Goal: Find specific page/section: Find specific page/section

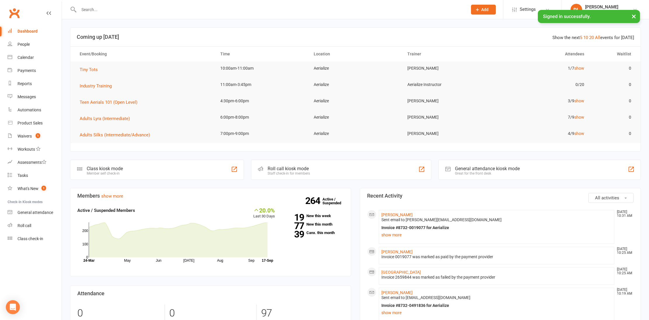
click at [107, 10] on input "text" at bounding box center [270, 10] width 386 height 8
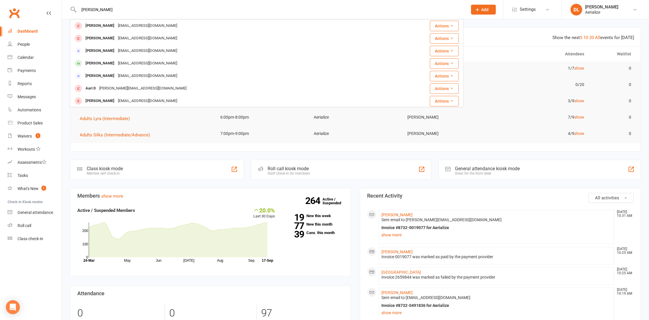
type input "[PERSON_NAME]"
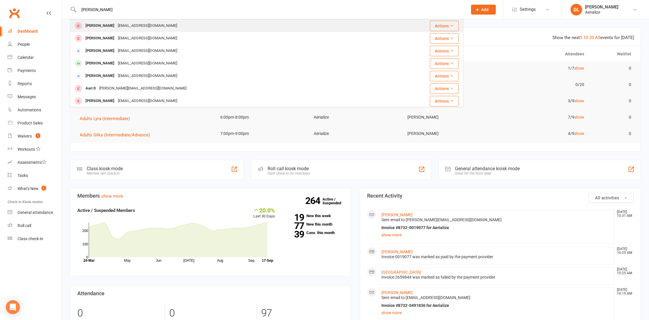
click at [116, 22] on div "[EMAIL_ADDRESS][DOMAIN_NAME]" at bounding box center [147, 26] width 63 height 8
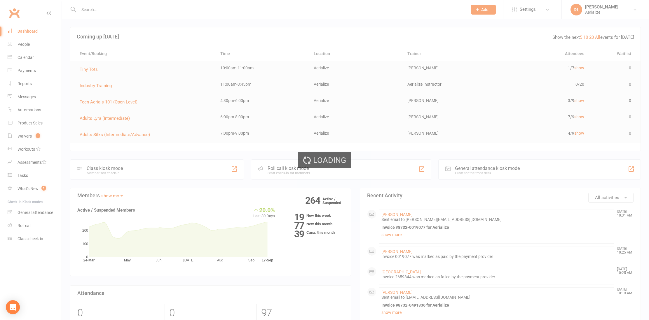
scroll to position [1, 0]
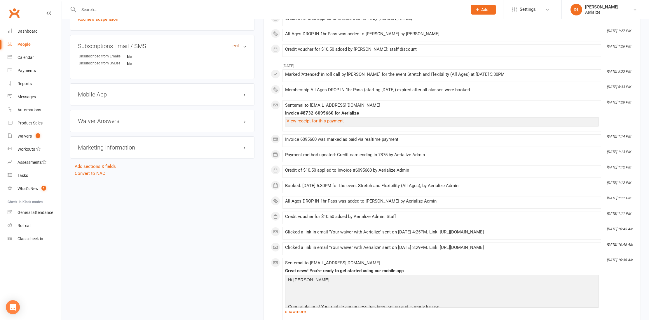
scroll to position [385, 0]
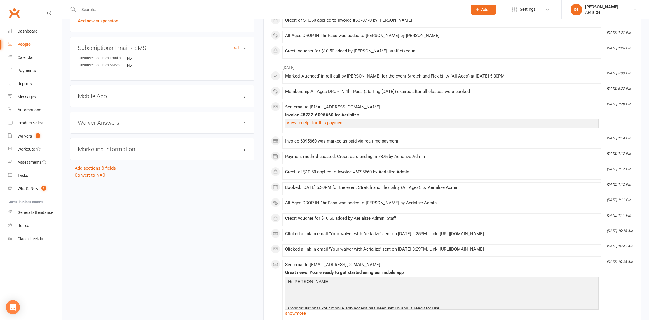
click at [244, 48] on h3 "Subscriptions Email / SMS edit" at bounding box center [162, 48] width 169 height 6
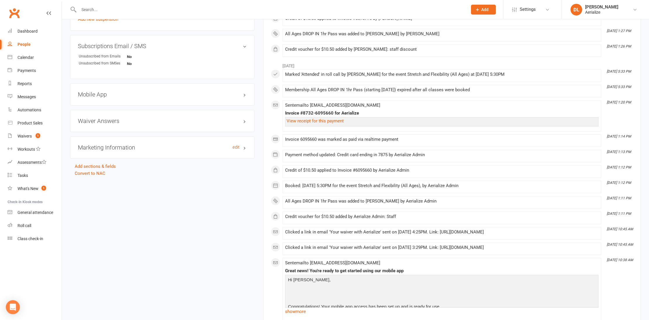
click at [236, 149] on h3 "Marketing Information edit" at bounding box center [162, 147] width 169 height 6
click at [202, 142] on div "Marketing Information edit How did they hear about us? - How did they contact u…" at bounding box center [162, 162] width 184 height 51
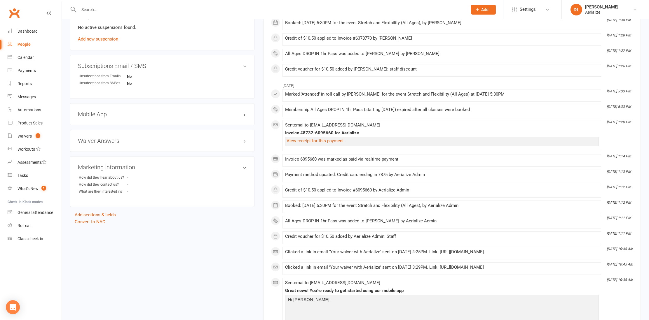
scroll to position [365, 0]
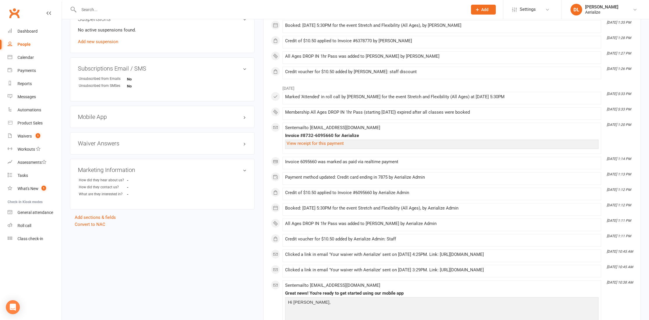
click at [203, 139] on div "Waiver Answers edit" at bounding box center [162, 143] width 184 height 22
click at [205, 144] on h3 "Waiver Answers edit" at bounding box center [162, 143] width 169 height 6
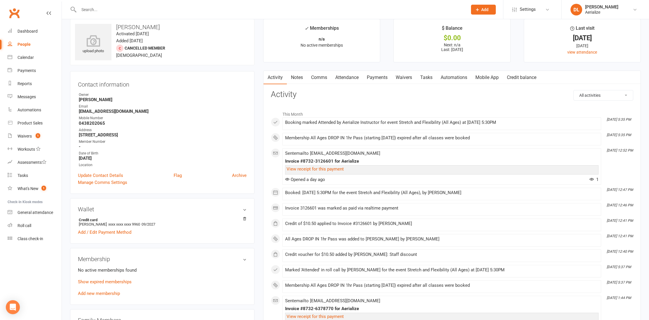
scroll to position [0, 0]
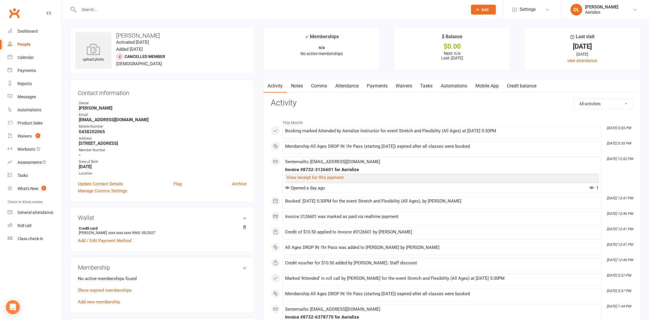
click at [324, 86] on link "Comms" at bounding box center [319, 85] width 24 height 13
